Goal: Information Seeking & Learning: Learn about a topic

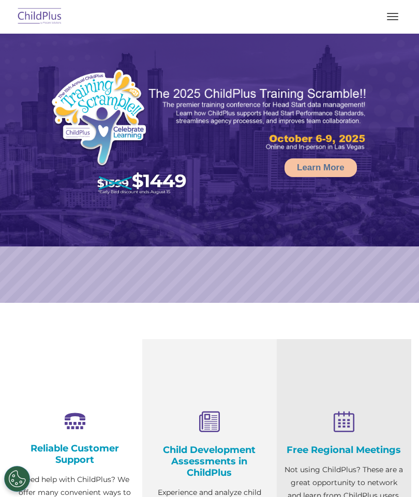
select select "MEDIUM"
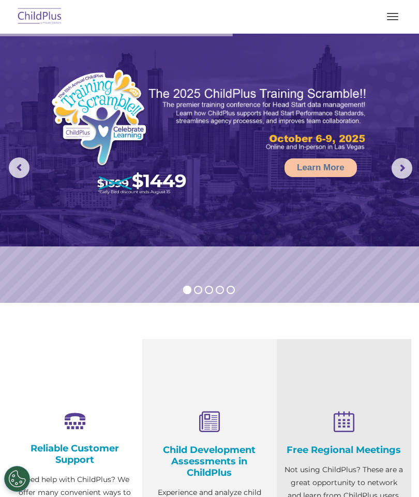
click at [387, 12] on button "button" at bounding box center [393, 16] width 22 height 17
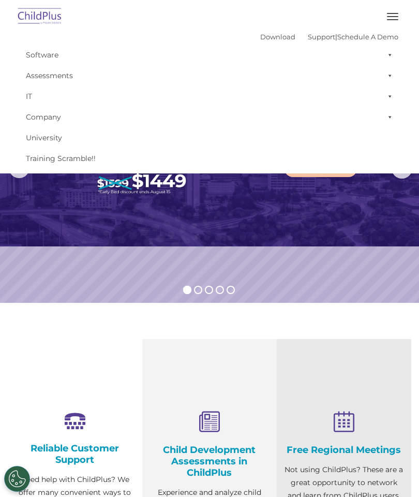
click at [266, 30] on div "Download Support | Schedule A Demo " at bounding box center [329, 37] width 138 height 16
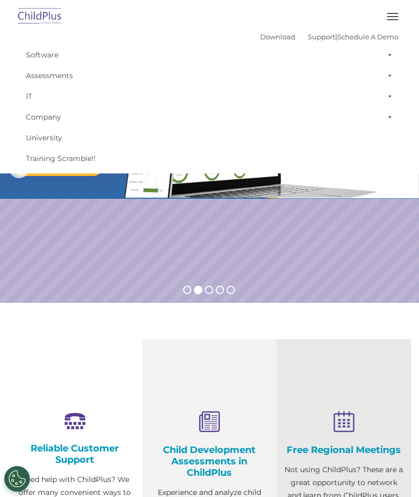
click at [392, 52] on span at bounding box center [388, 54] width 10 height 21
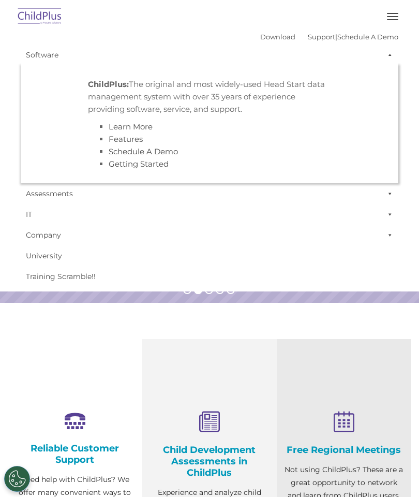
click at [156, 168] on link "Getting Started" at bounding box center [139, 164] width 60 height 10
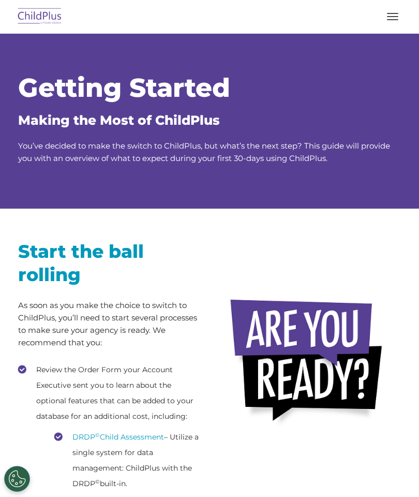
click at [49, 6] on img at bounding box center [40, 17] width 49 height 24
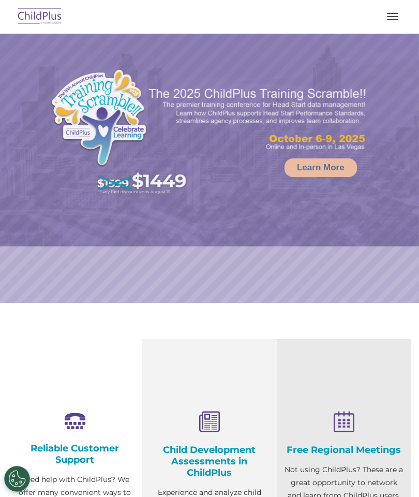
select select "MEDIUM"
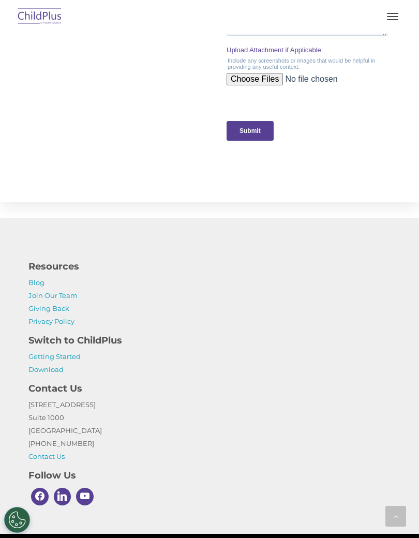
scroll to position [1147, 0]
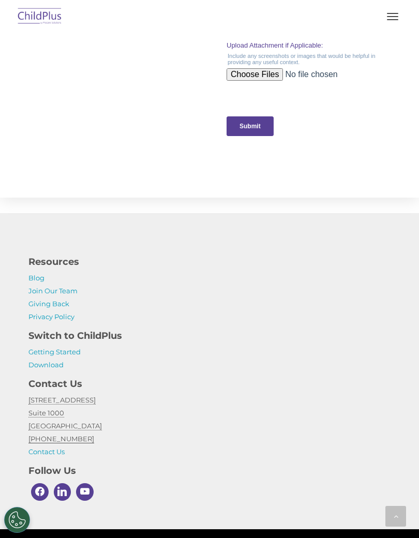
click at [54, 368] on link "Download" at bounding box center [45, 365] width 35 height 8
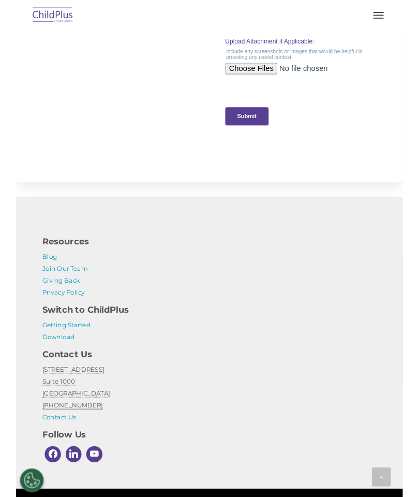
scroll to position [1188, 0]
